Goal: Information Seeking & Learning: Check status

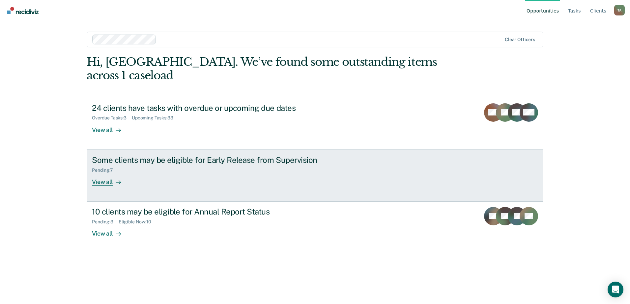
click at [304, 170] on div "Some clients may be eligible for Early Release from Supervision Pending : 7 Vie…" at bounding box center [215, 170] width 247 height 30
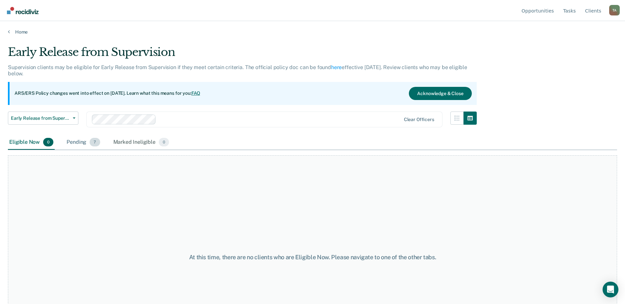
click at [80, 142] on div "Pending 7" at bounding box center [83, 142] width 36 height 14
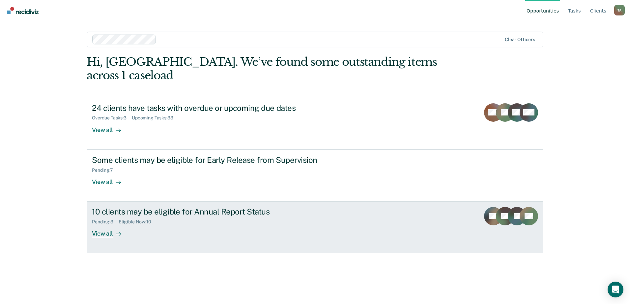
click at [112, 225] on div "View all" at bounding box center [110, 231] width 37 height 13
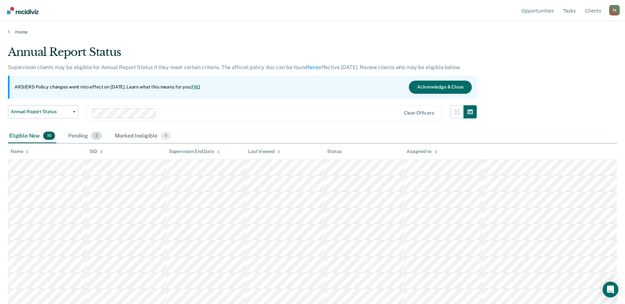
click at [92, 140] on div "Pending 3" at bounding box center [85, 136] width 36 height 14
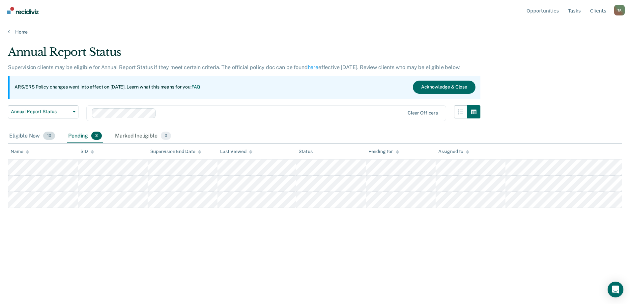
click at [28, 138] on div "Eligible Now 10" at bounding box center [32, 136] width 48 height 14
